Goal: Information Seeking & Learning: Understand process/instructions

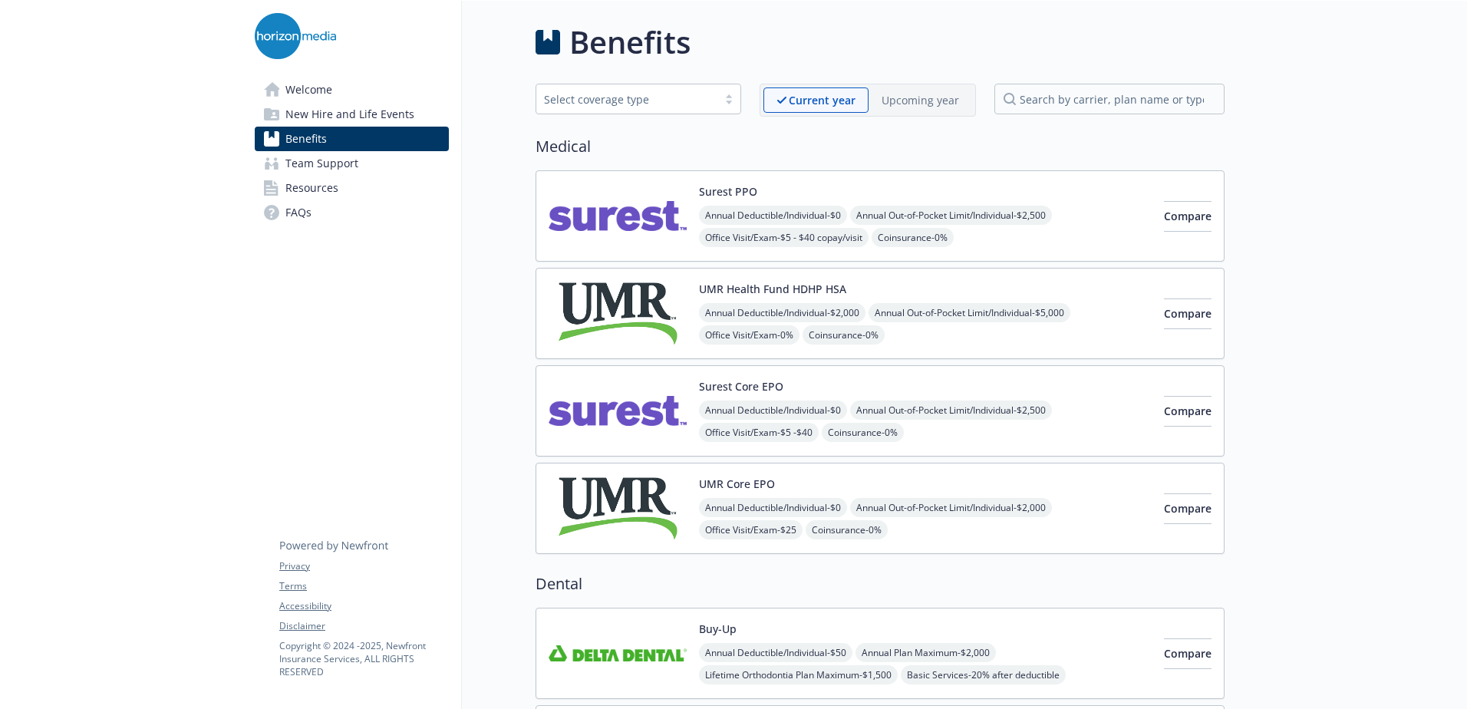
click at [328, 212] on link "FAQs" at bounding box center [352, 212] width 194 height 25
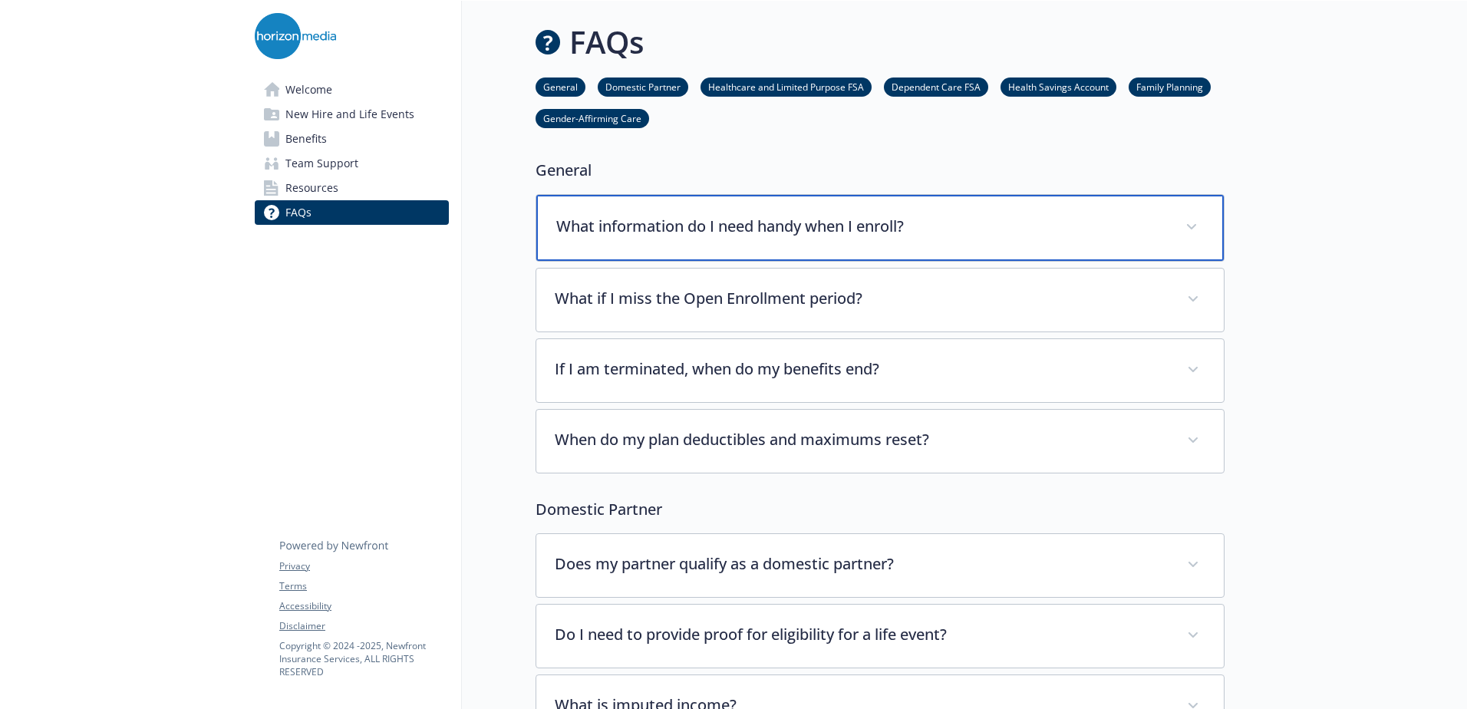
click at [740, 229] on p "What information do I need handy when I enroll?" at bounding box center [861, 226] width 611 height 23
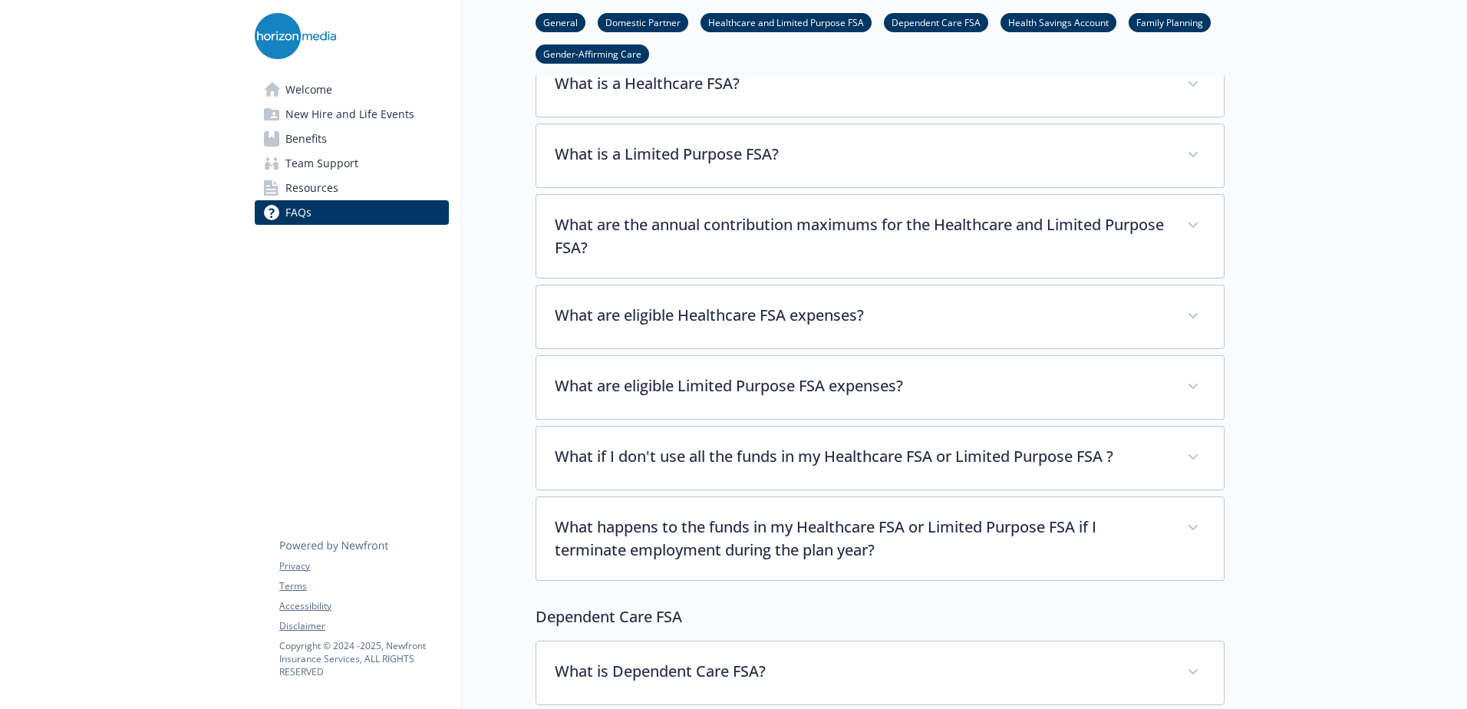
scroll to position [1074, 0]
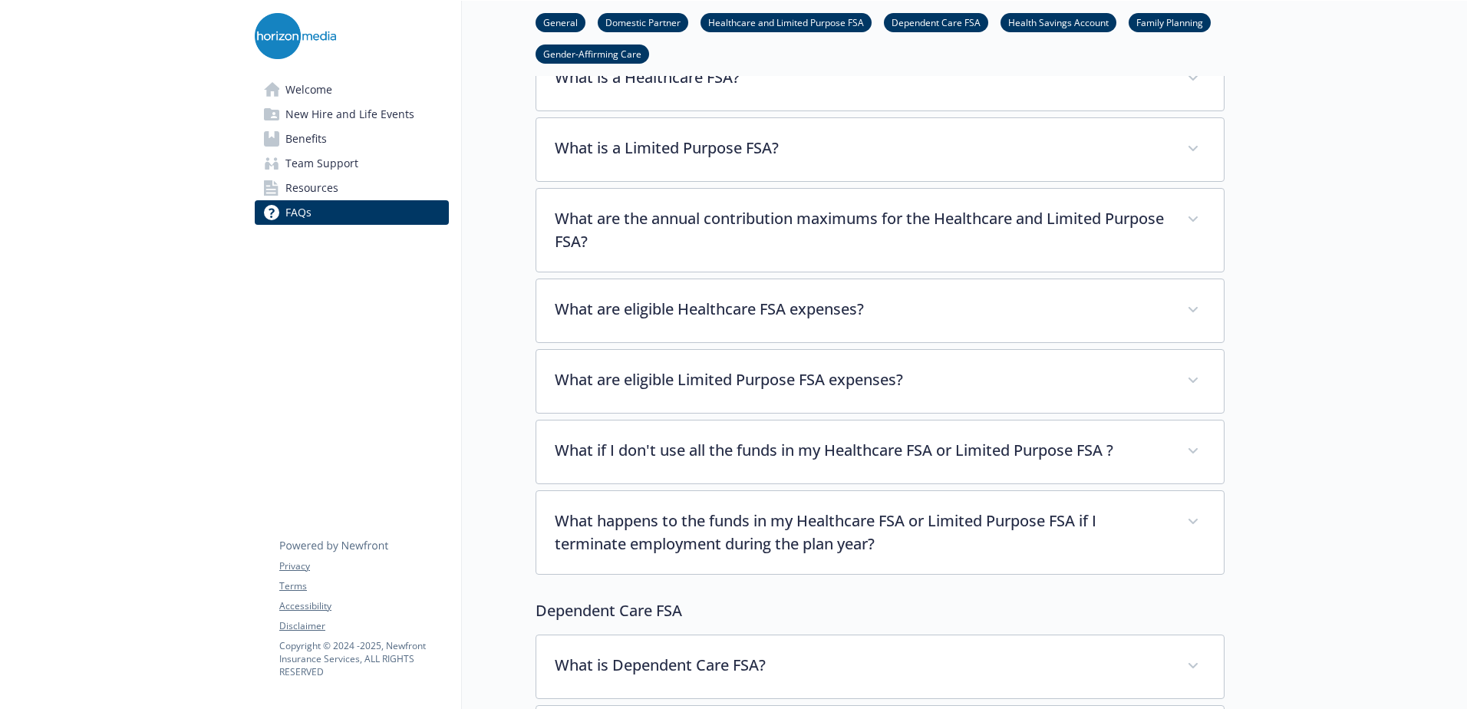
click at [382, 121] on span "New Hire and Life Events" at bounding box center [349, 114] width 129 height 25
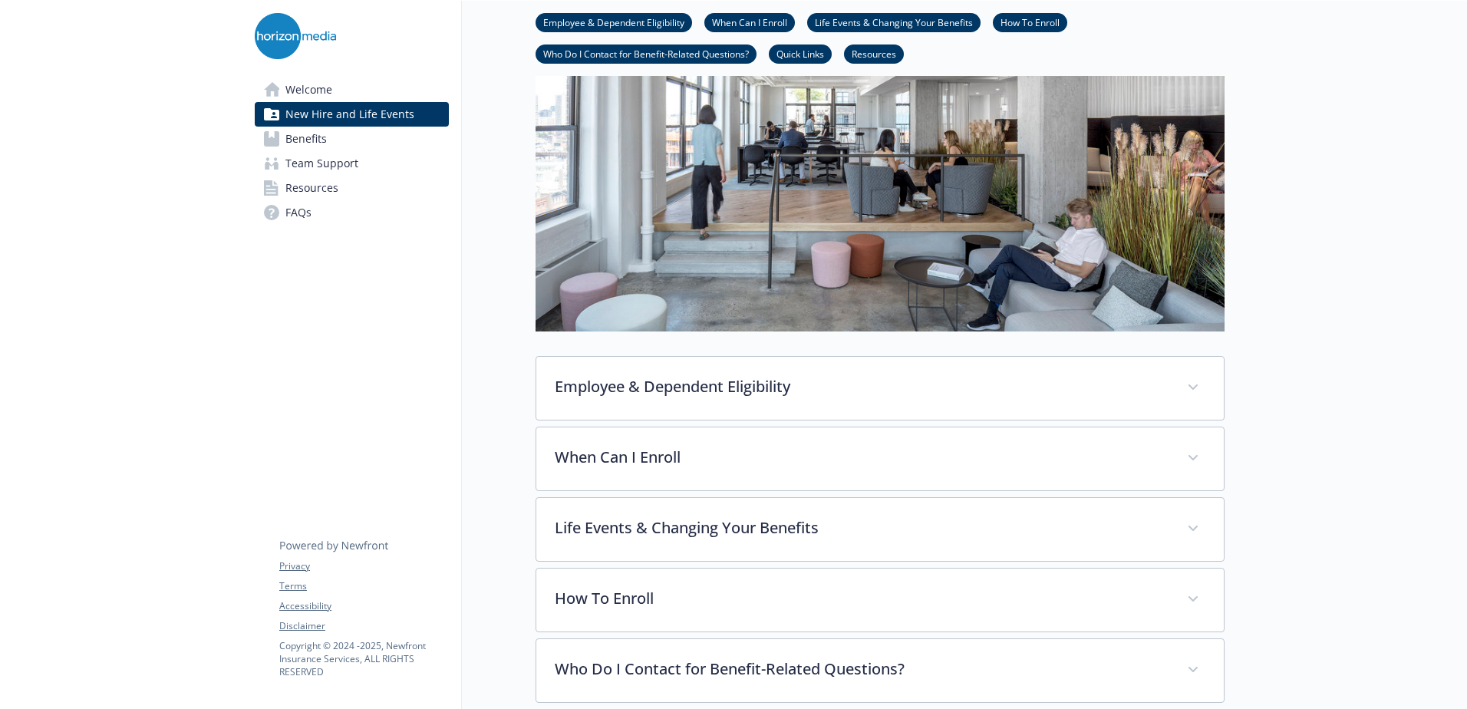
scroll to position [385, 0]
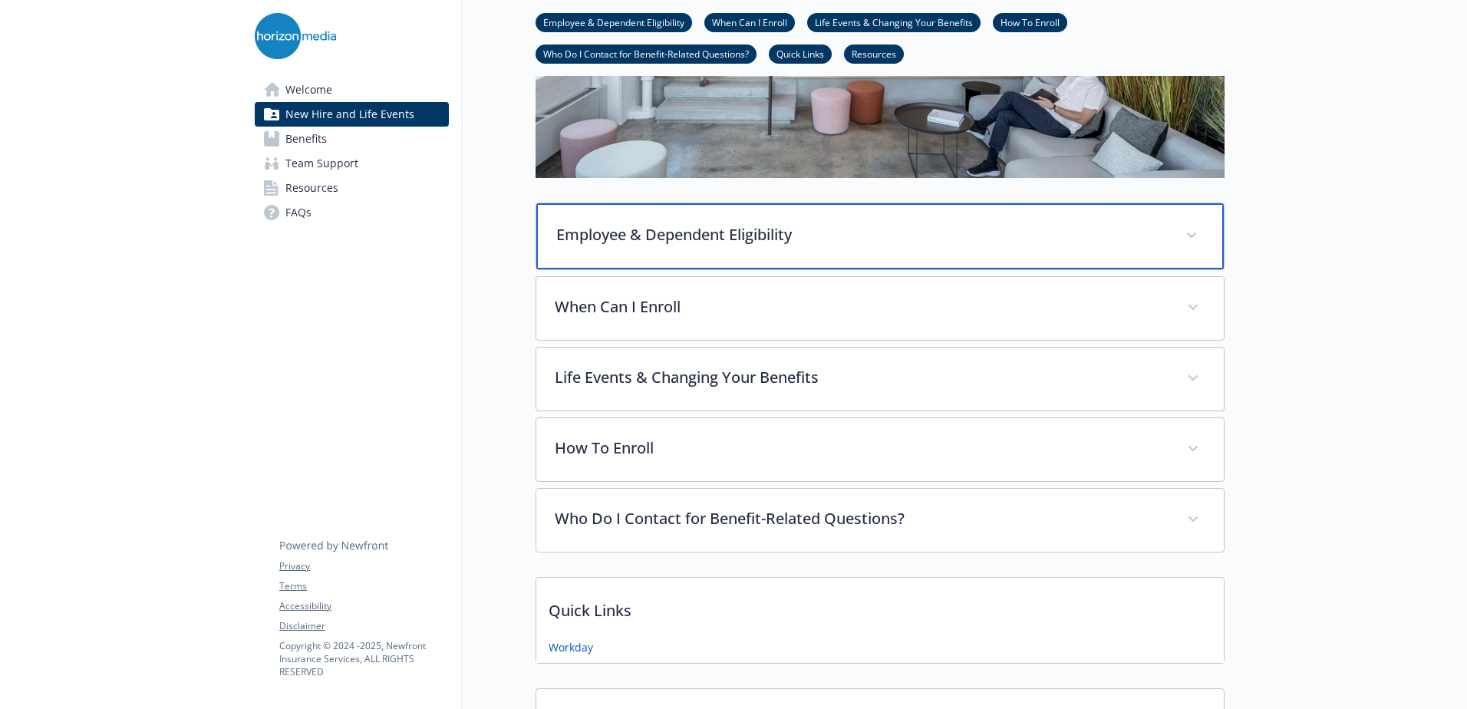
click at [775, 236] on p "Employee & Dependent Eligibility" at bounding box center [861, 234] width 611 height 23
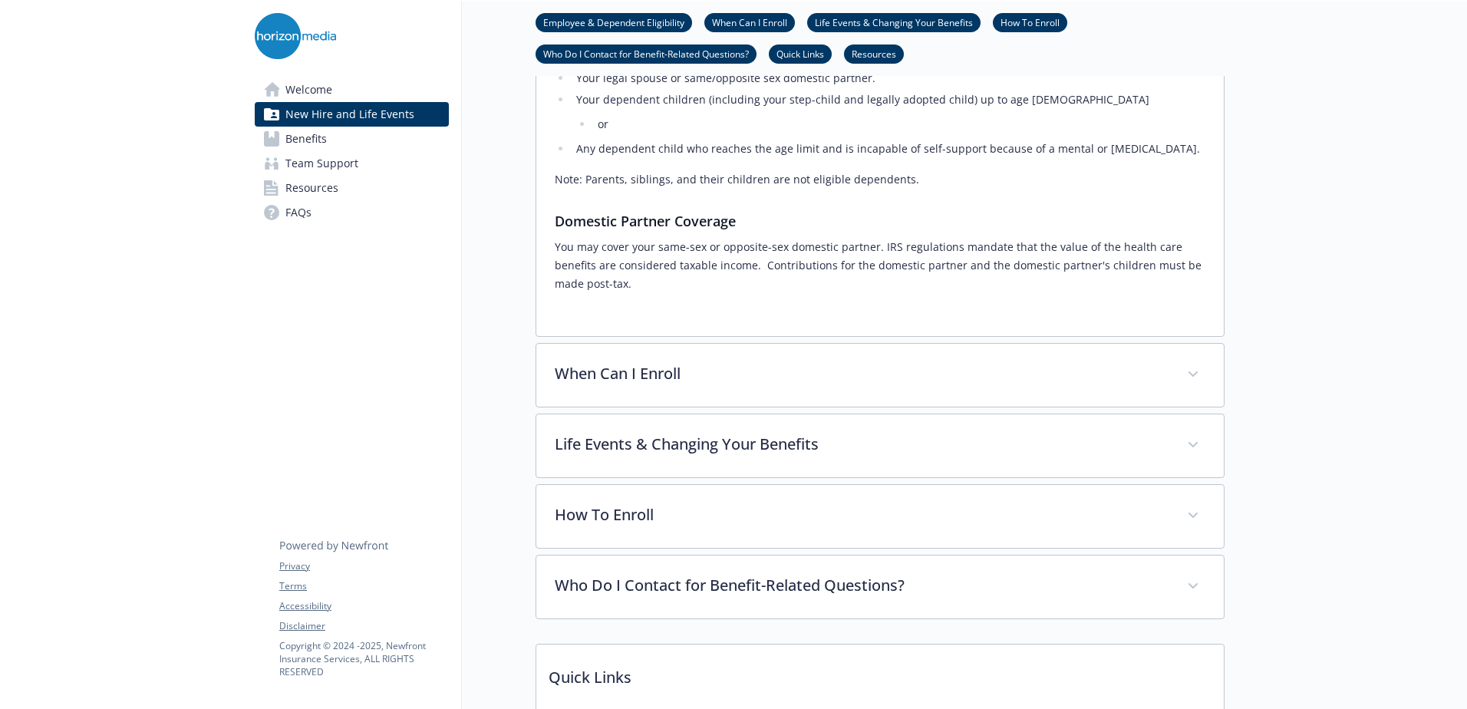
scroll to position [769, 0]
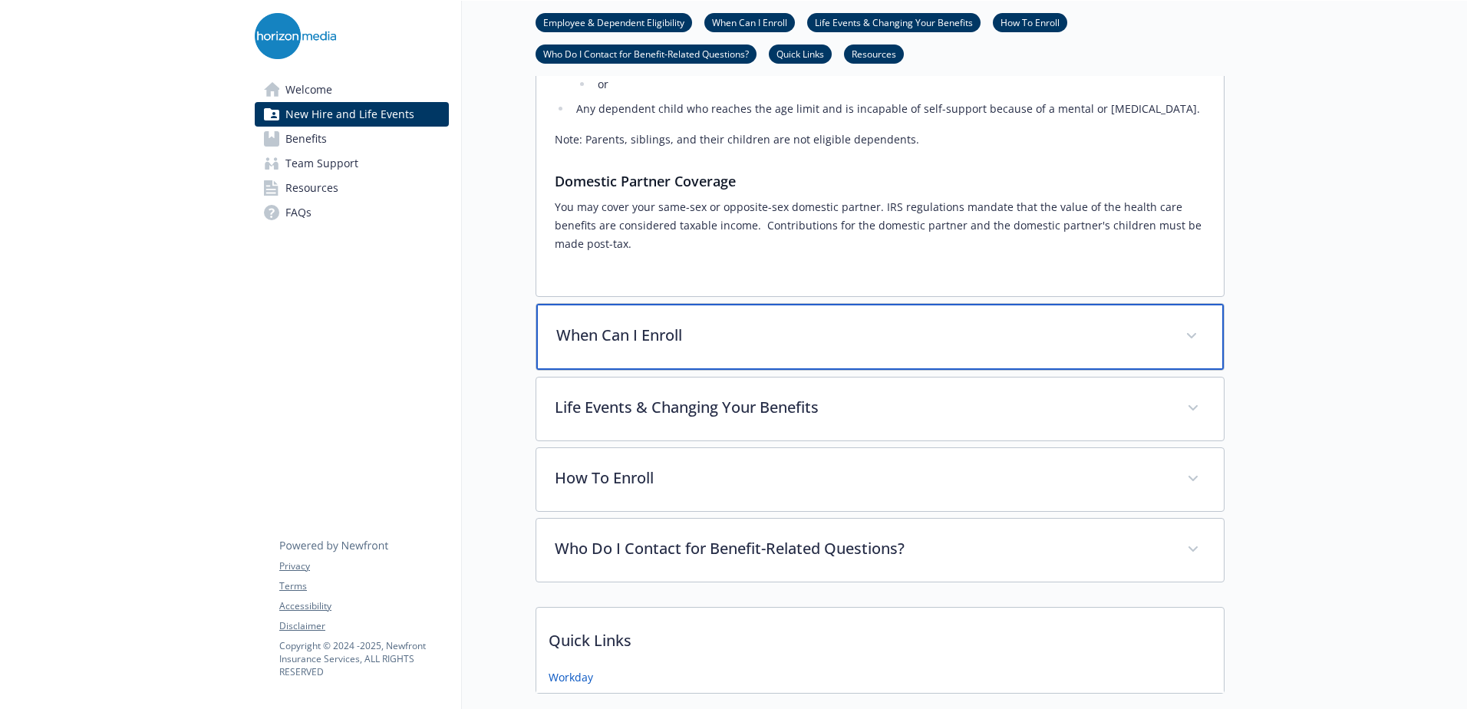
click at [757, 331] on div "When Can I Enroll" at bounding box center [879, 337] width 687 height 66
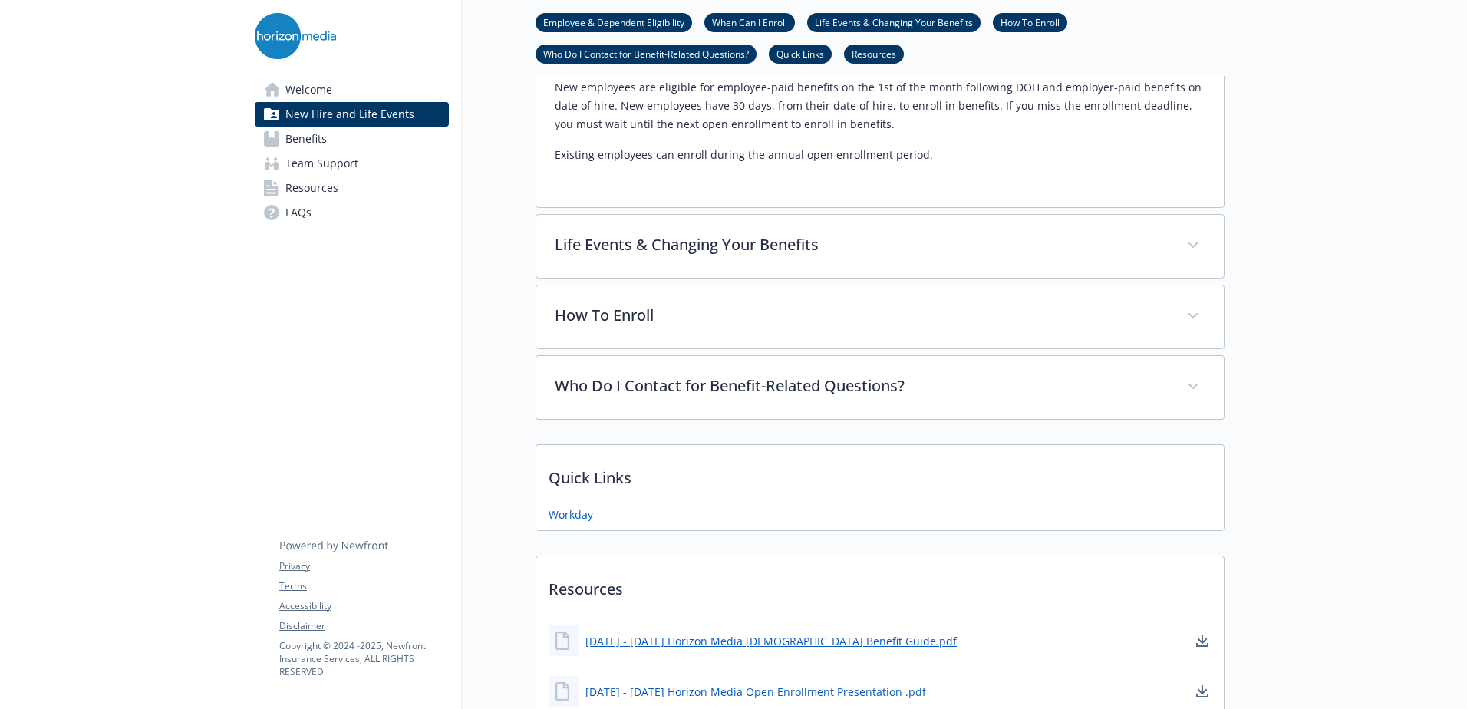
scroll to position [1075, 0]
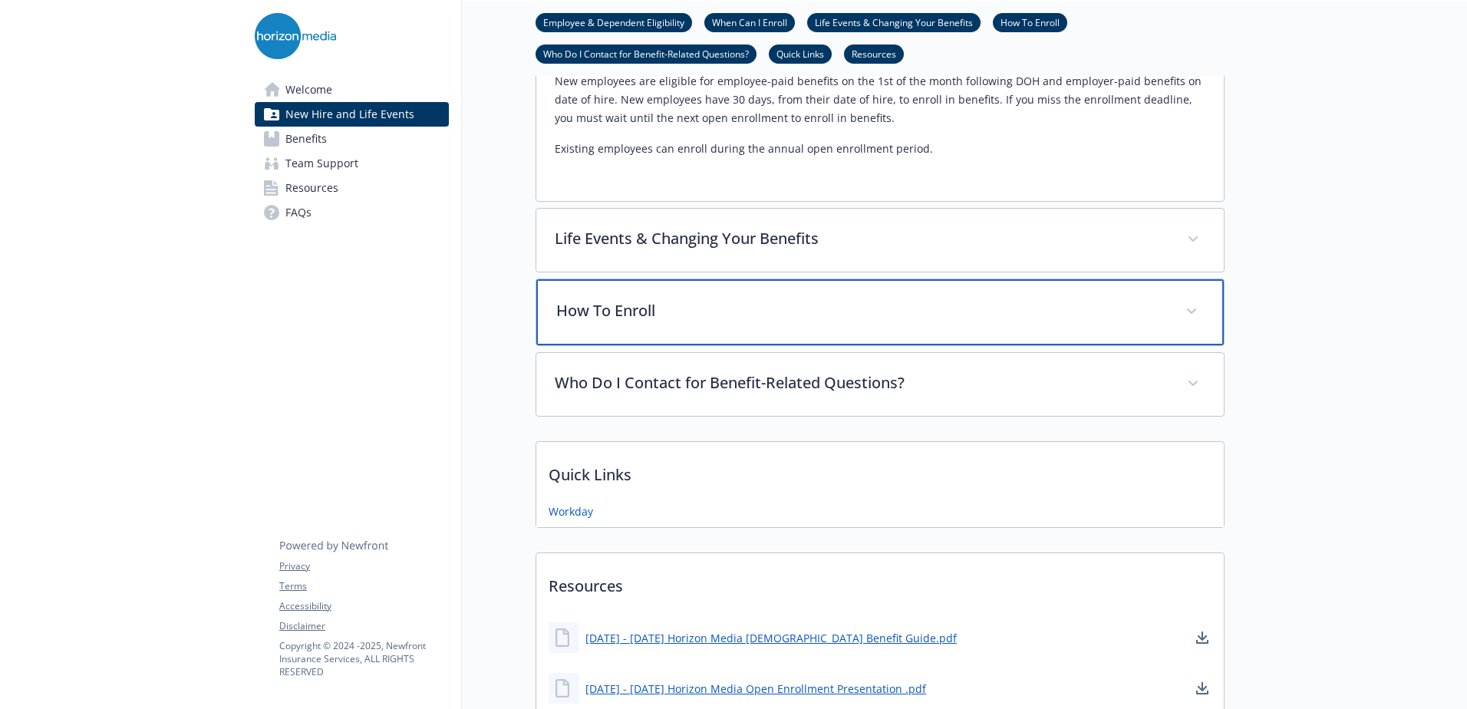
click at [768, 318] on div "How To Enroll" at bounding box center [879, 312] width 687 height 66
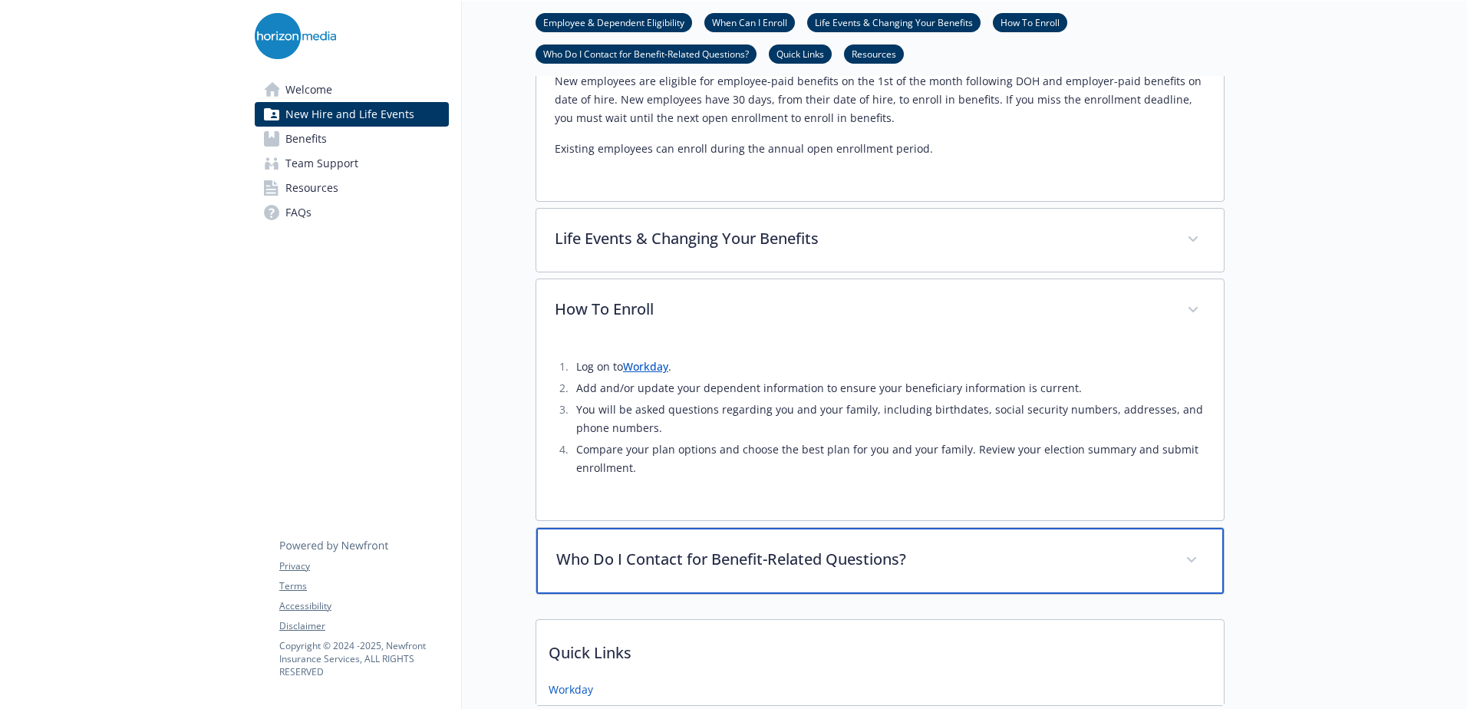
click at [789, 548] on p "Who Do I Contact for Benefit-Related Questions?" at bounding box center [861, 559] width 611 height 23
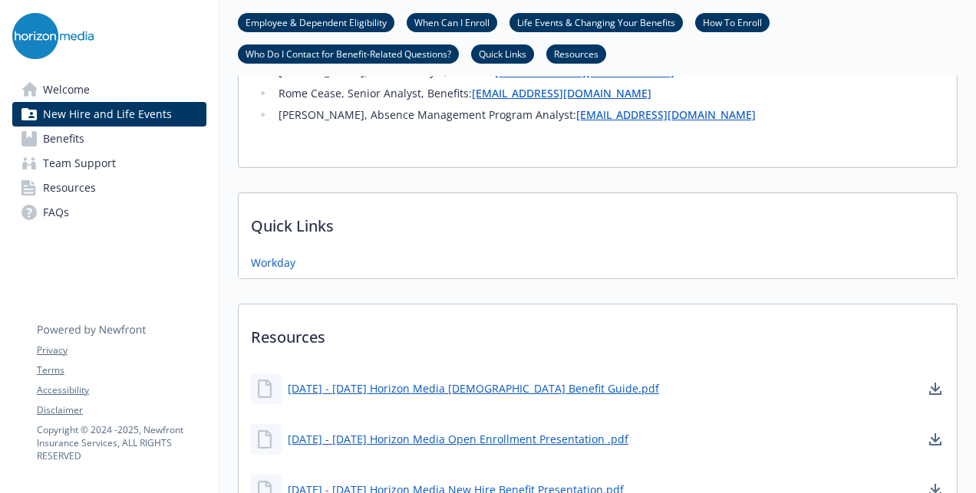
scroll to position [1689, 0]
